Goal: Task Accomplishment & Management: Use online tool/utility

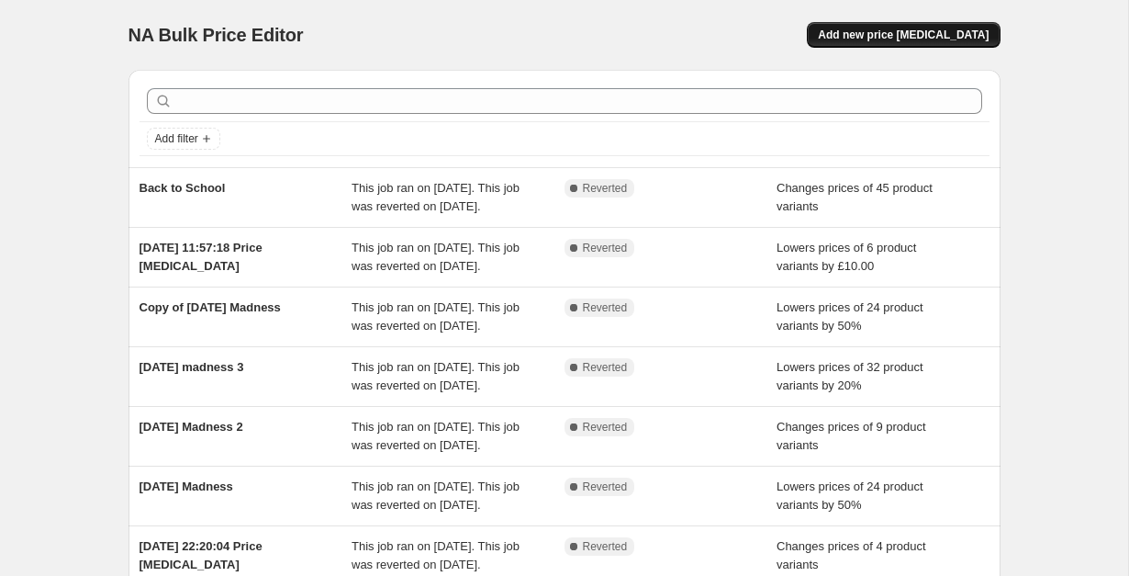
click at [894, 31] on span "Add new price [MEDICAL_DATA]" at bounding box center [903, 35] width 171 height 15
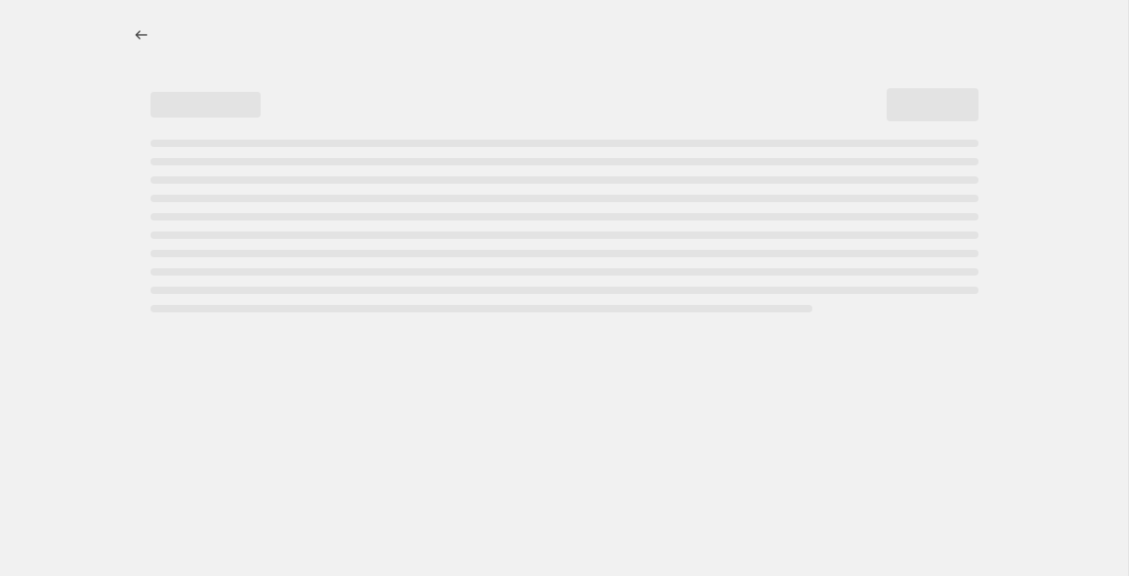
select select "percentage"
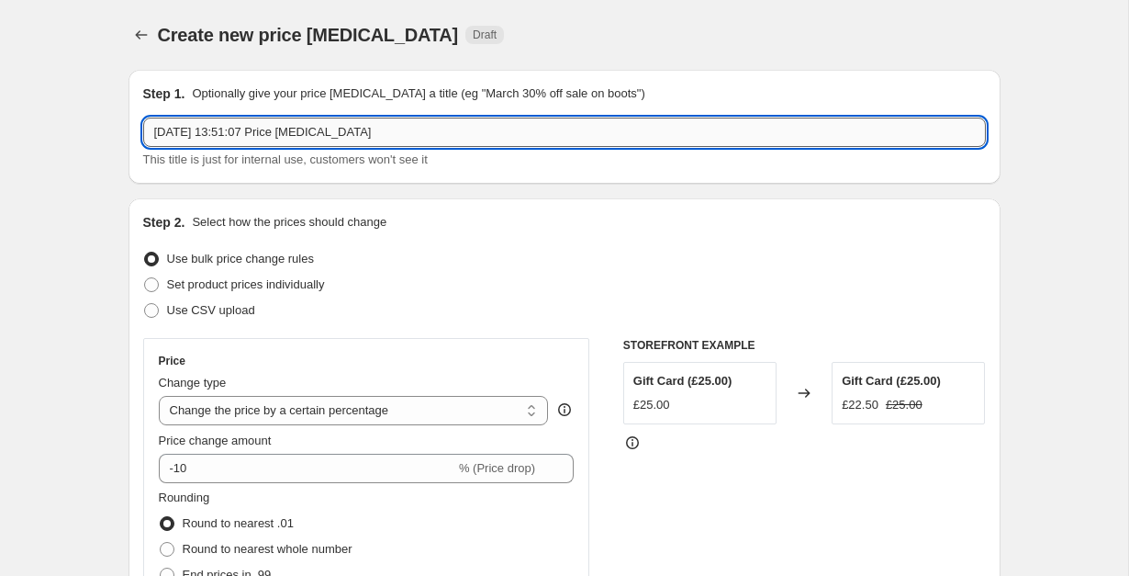
click at [331, 125] on input "10 Oct 2025, 13:51:07 Price change job" at bounding box center [564, 132] width 843 height 29
type input "Aroma Melts"
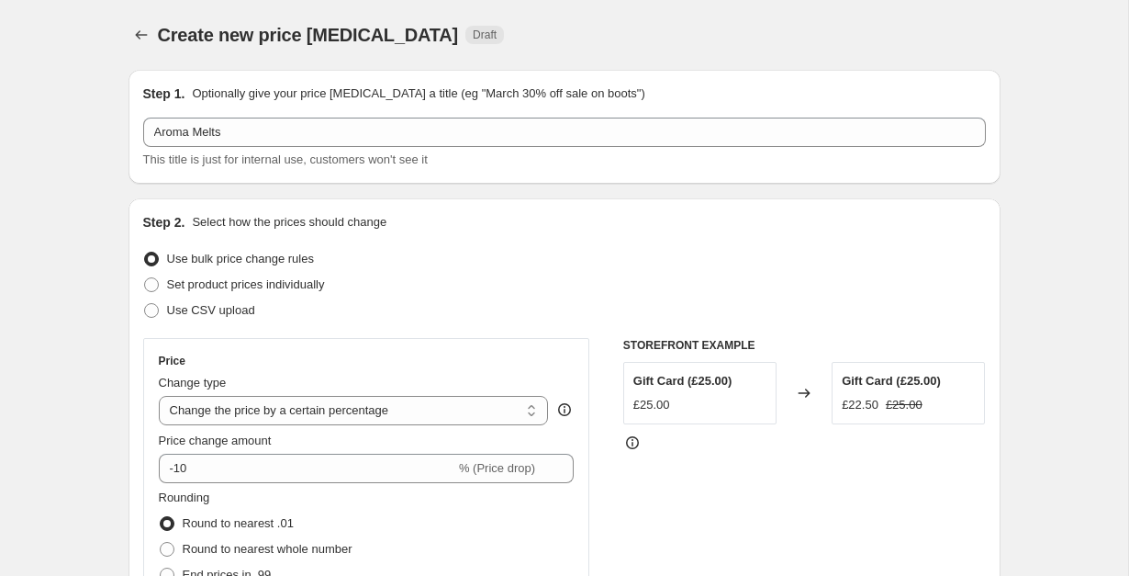
scroll to position [63, 0]
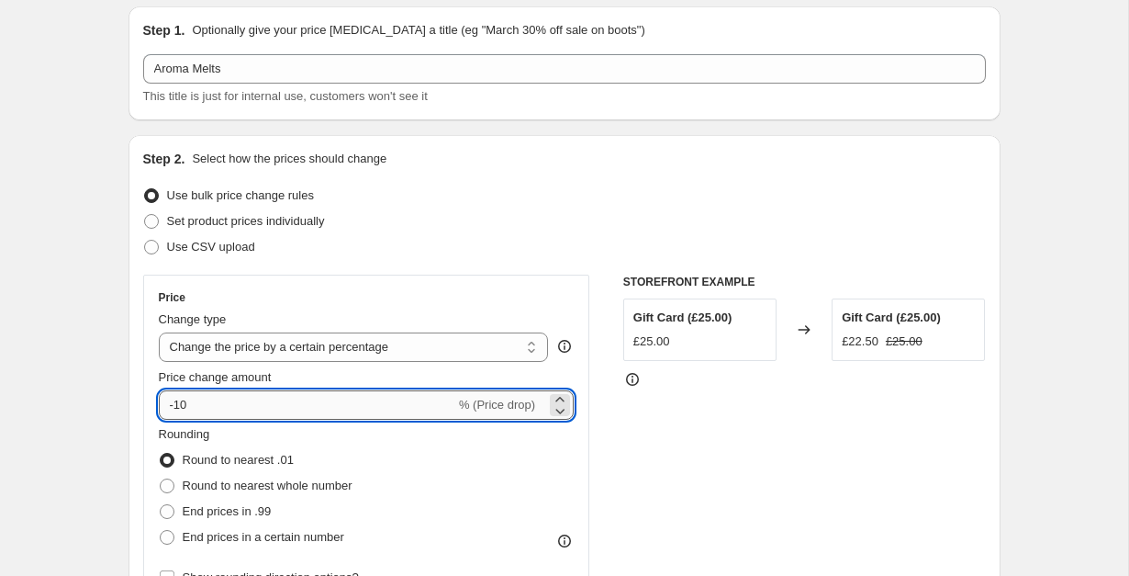
click at [337, 399] on input "-10" at bounding box center [307, 404] width 297 height 29
type input "-1"
type input "-25"
click at [431, 260] on div "Step 2. Select how the prices should change Use bulk price change rules Set pro…" at bounding box center [564, 457] width 843 height 615
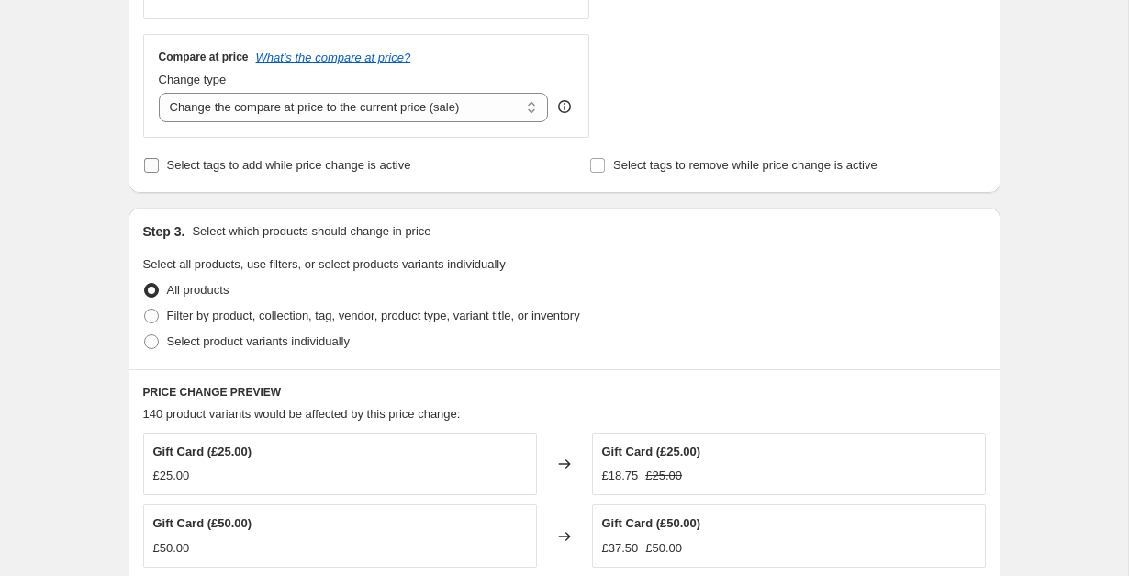
scroll to position [649, 0]
click at [270, 312] on span "Filter by product, collection, tag, vendor, product type, variant title, or inv…" at bounding box center [373, 316] width 413 height 14
click at [145, 310] on input "Filter by product, collection, tag, vendor, product type, variant title, or inv…" at bounding box center [144, 309] width 1 height 1
radio input "true"
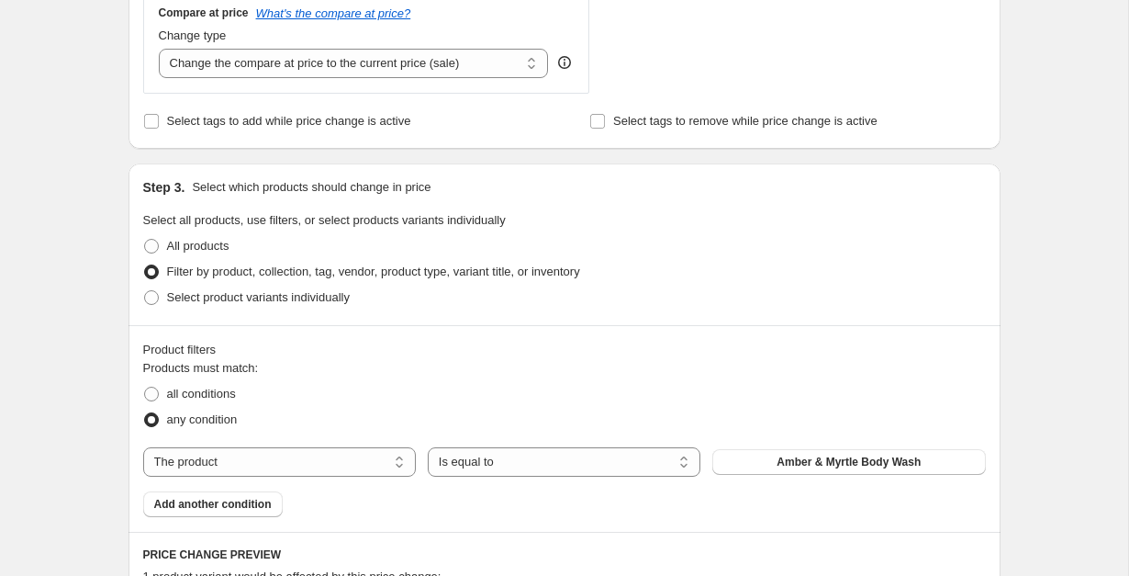
scroll to position [695, 0]
click at [277, 303] on span "Select product variants individually" at bounding box center [258, 296] width 183 height 14
click at [145, 290] on input "Select product variants individually" at bounding box center [144, 289] width 1 height 1
radio input "true"
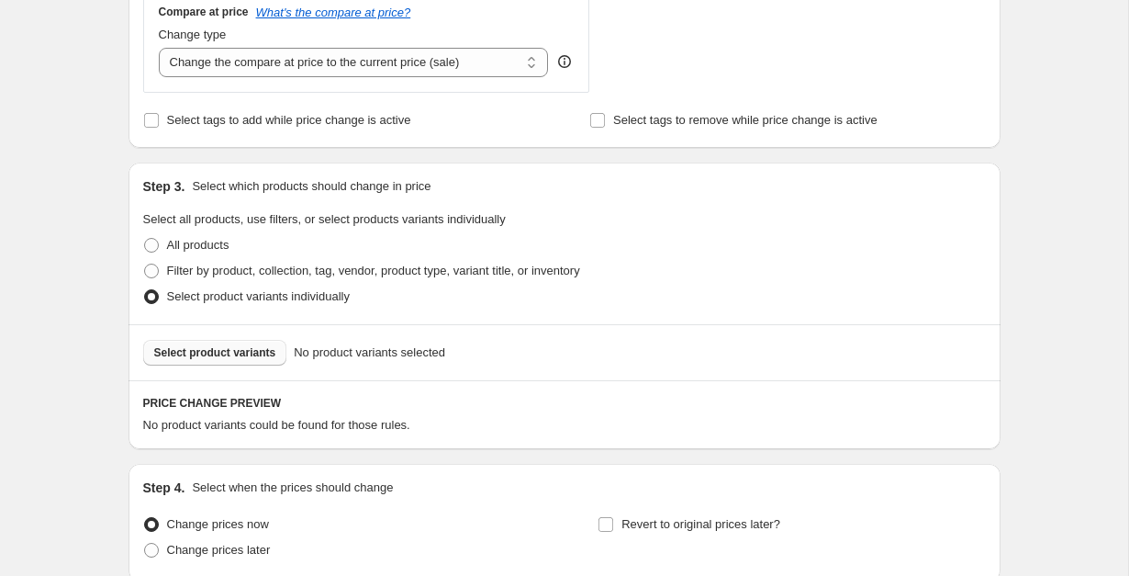
click at [255, 350] on span "Select product variants" at bounding box center [215, 352] width 122 height 15
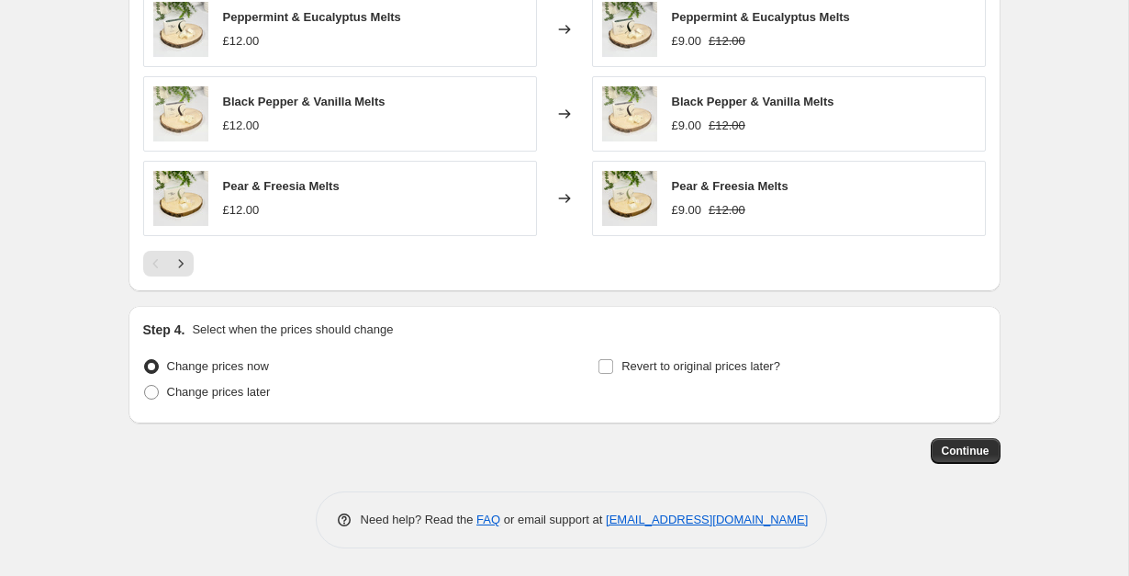
scroll to position [1315, 0]
click at [190, 270] on button "Next" at bounding box center [181, 265] width 26 height 26
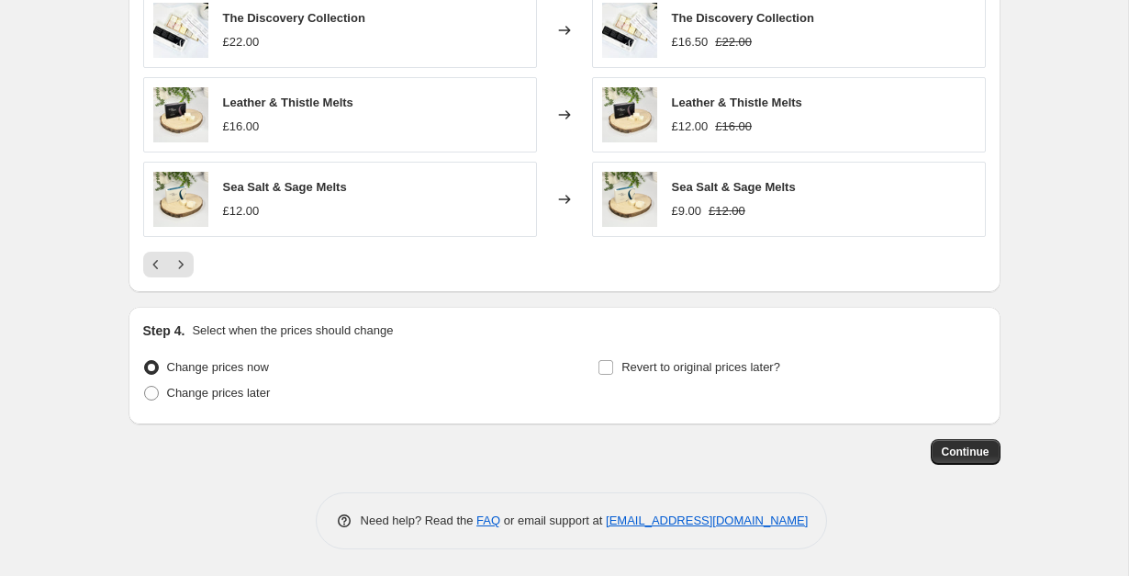
scroll to position [1316, 0]
click at [633, 371] on span "Revert to original prices later?" at bounding box center [701, 366] width 159 height 14
click at [613, 371] on input "Revert to original prices later?" at bounding box center [606, 366] width 15 height 15
checkbox input "true"
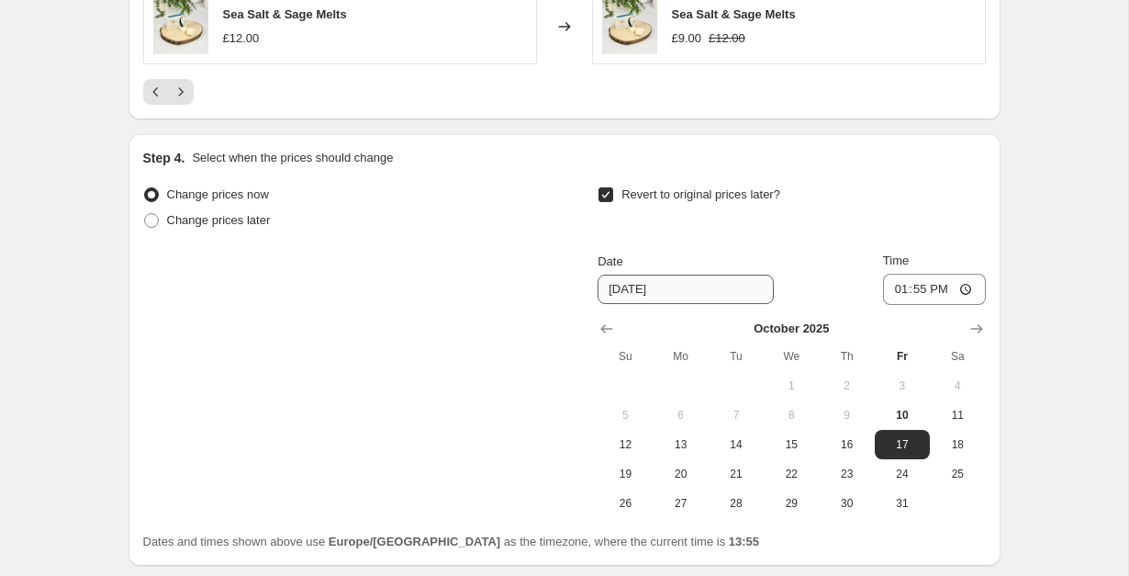
scroll to position [1486, 0]
click at [959, 427] on button "11" at bounding box center [957, 415] width 55 height 29
type input "10/11/2025"
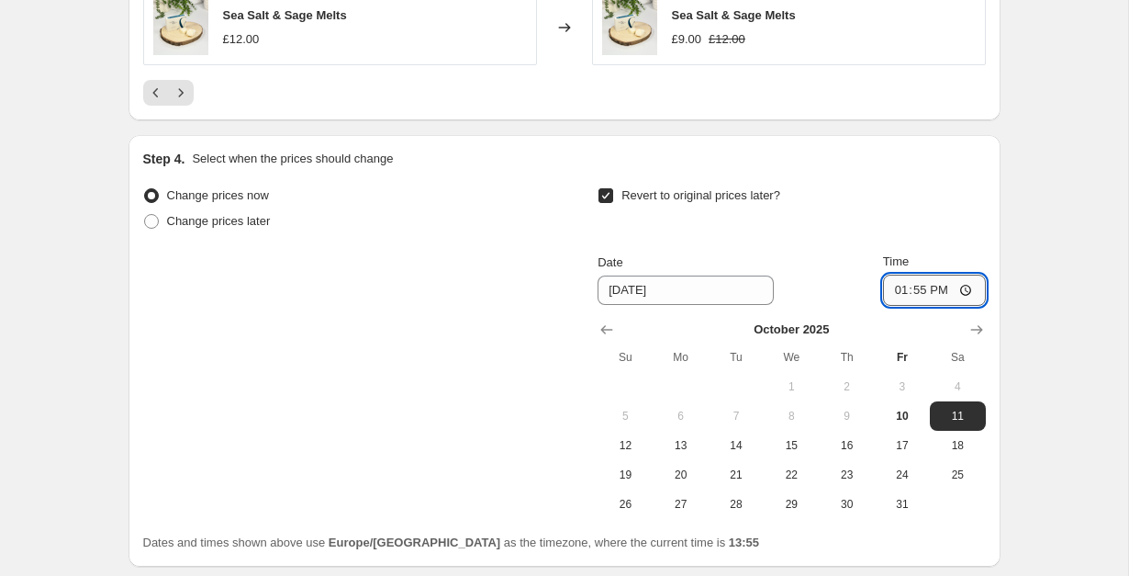
click at [905, 282] on input "13:55" at bounding box center [934, 290] width 103 height 31
type input "00:00"
click at [969, 422] on span "11" at bounding box center [957, 416] width 40 height 15
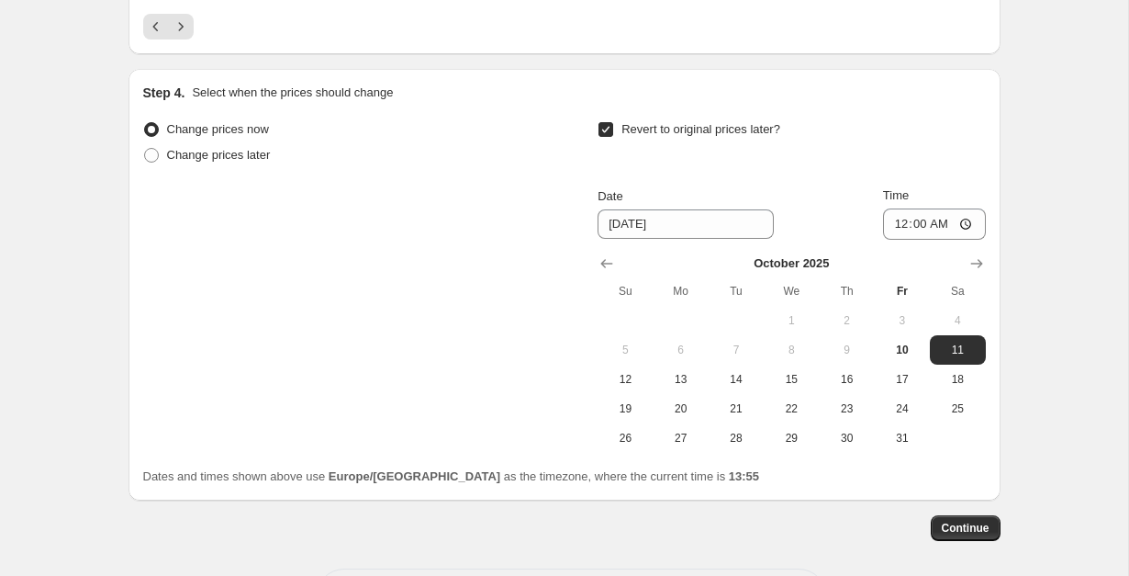
scroll to position [1630, 0]
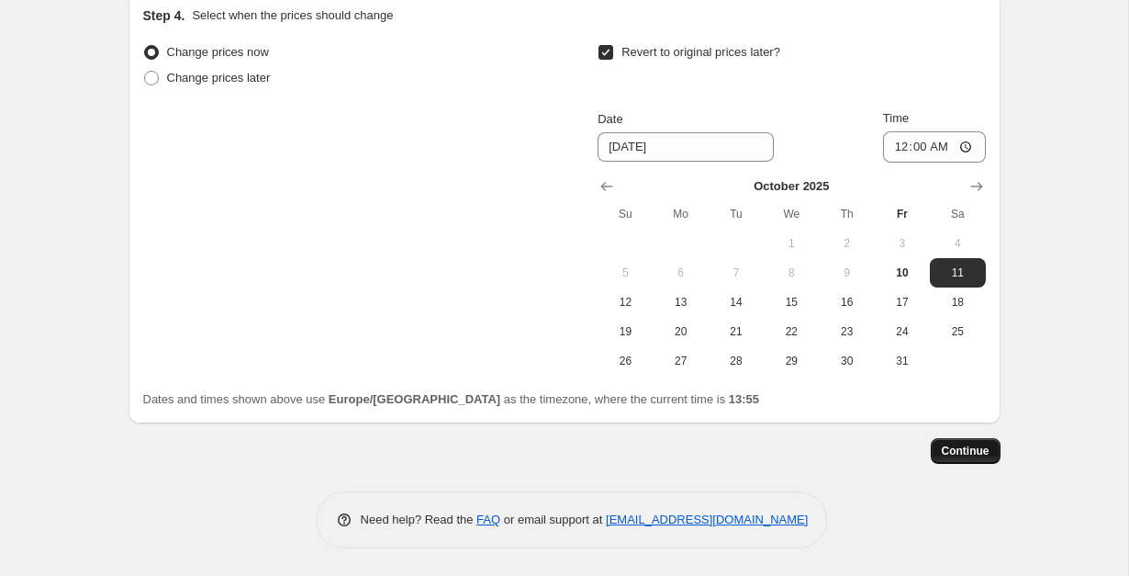
click at [931, 456] on button "Continue" at bounding box center [966, 451] width 70 height 26
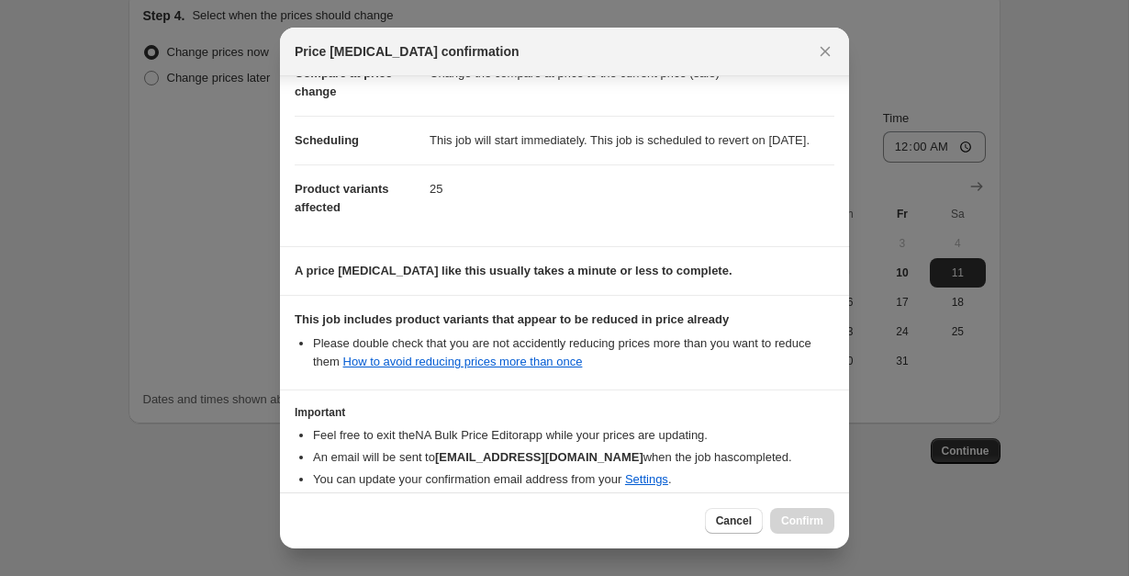
scroll to position [216, 0]
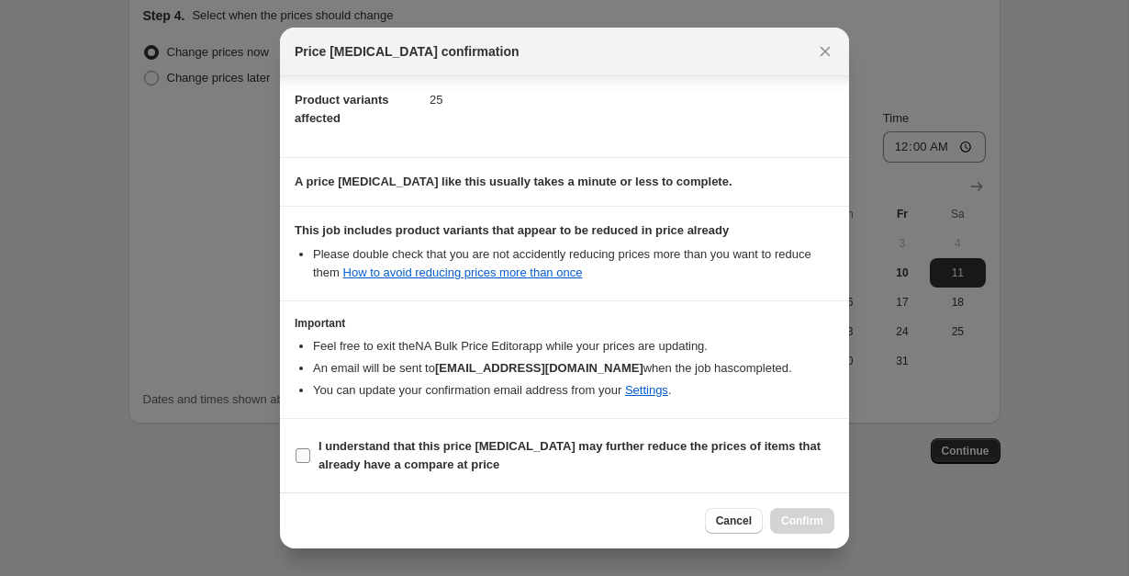
click at [499, 472] on span "I understand that this price change job may further reduce the prices of items …" at bounding box center [577, 455] width 516 height 37
click at [310, 463] on input "I understand that this price change job may further reduce the prices of items …" at bounding box center [303, 455] width 15 height 15
checkbox input "true"
click at [791, 521] on span "Confirm" at bounding box center [802, 520] width 42 height 15
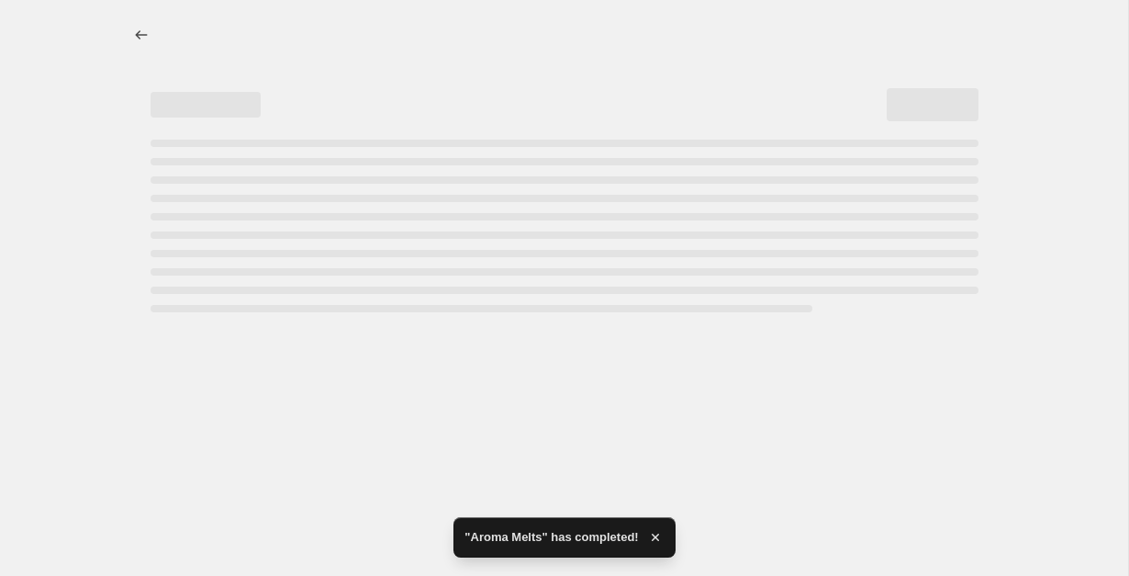
select select "percentage"
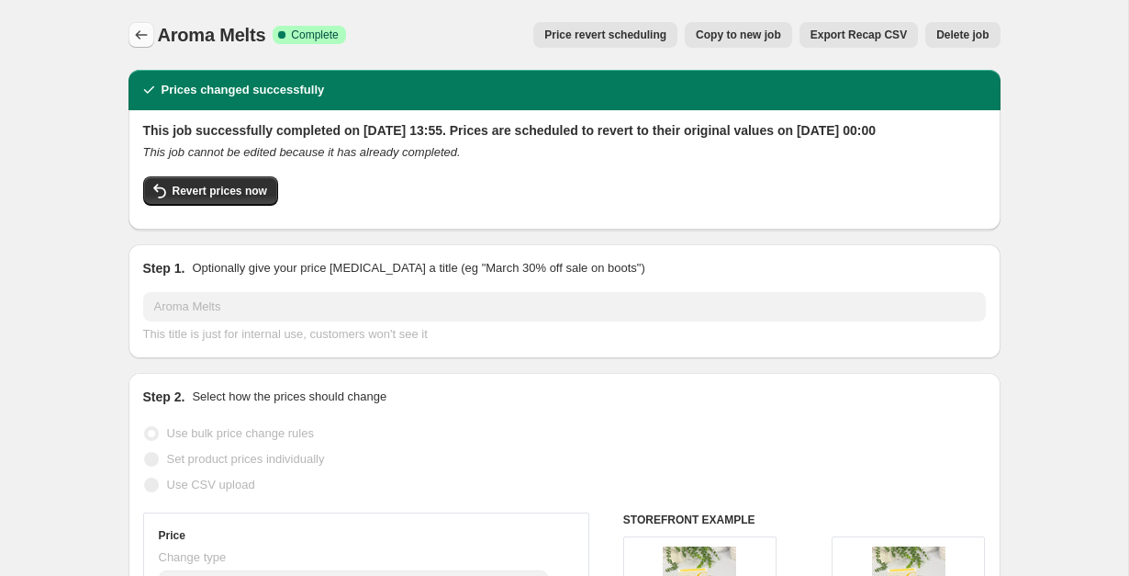
click at [143, 39] on icon "Price change jobs" at bounding box center [141, 35] width 18 height 18
